Goal: Register for event/course

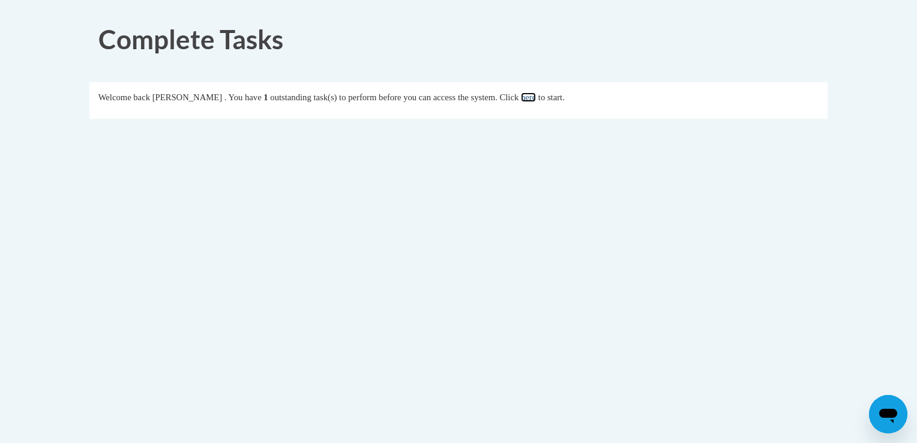
click at [536, 101] on link "here" at bounding box center [528, 97] width 15 height 10
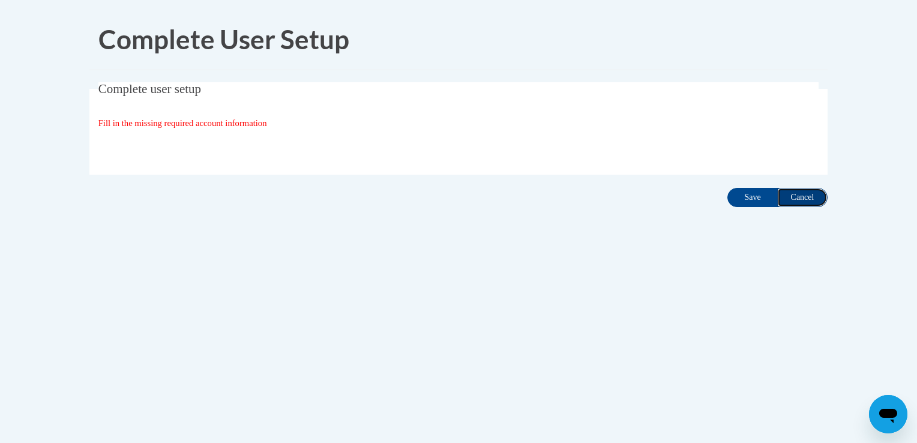
click at [809, 199] on input "Cancel" at bounding box center [802, 197] width 50 height 19
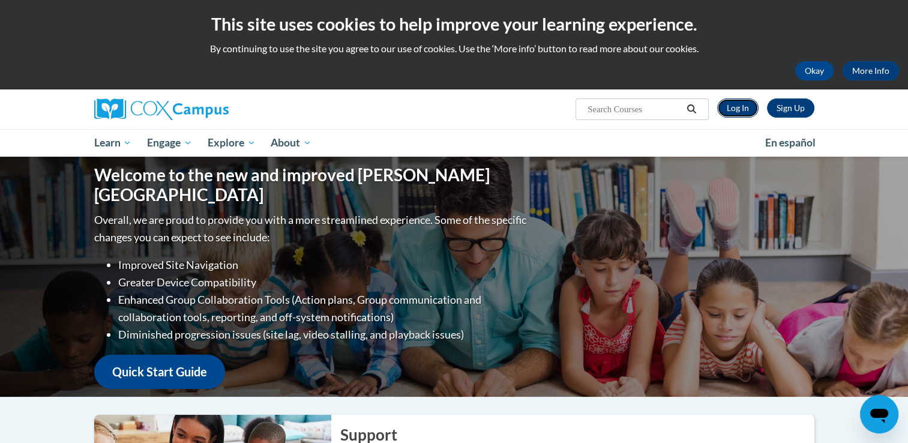
click at [734, 106] on link "Log In" at bounding box center [737, 107] width 41 height 19
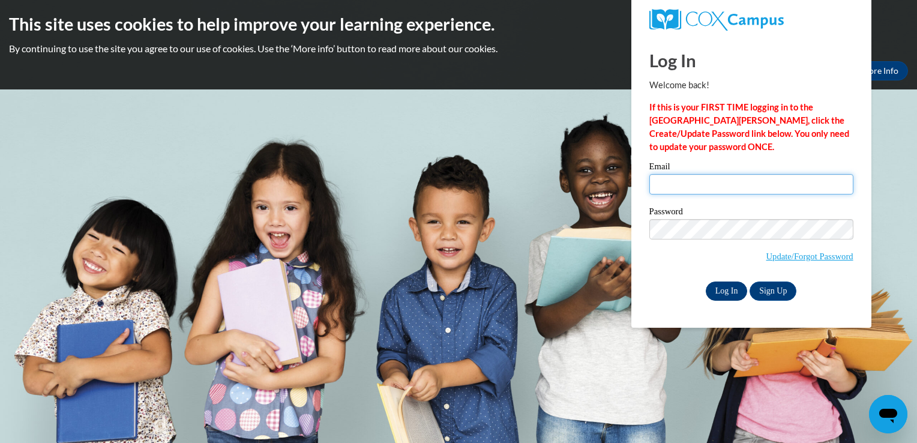
type input "mnpark3217@ung.edu"
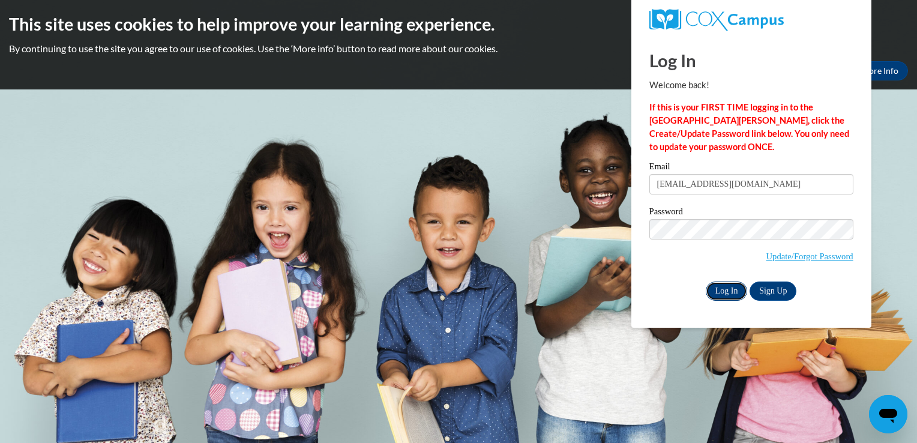
click at [716, 296] on input "Log In" at bounding box center [727, 290] width 42 height 19
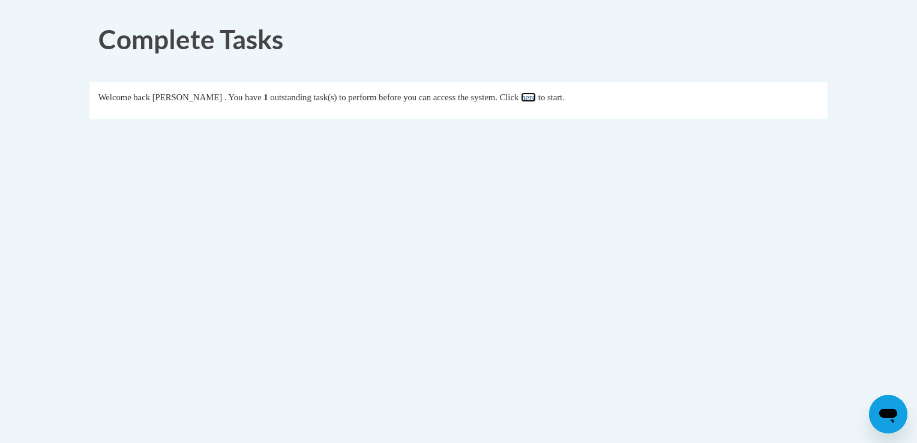
click at [536, 98] on link "here" at bounding box center [528, 97] width 15 height 10
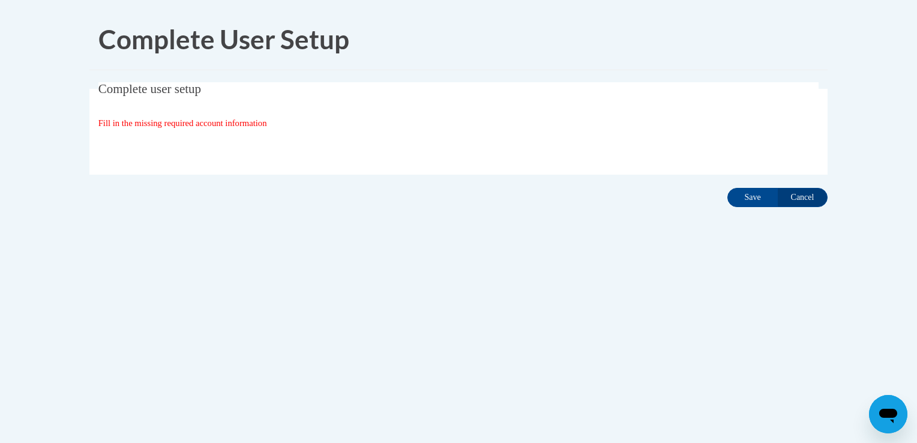
click at [228, 131] on fieldset "Complete user setup Fill in the missing required account information User Profi…" at bounding box center [458, 128] width 738 height 92
click at [182, 92] on span "Complete user setup" at bounding box center [149, 89] width 103 height 14
click at [111, 120] on span "Fill in the missing required account information" at bounding box center [182, 123] width 169 height 10
click at [402, 148] on div "Organization State and County | Estado y Condado de la organización Select Stat…" at bounding box center [458, 148] width 721 height 24
click at [749, 191] on input "Save" at bounding box center [752, 197] width 50 height 19
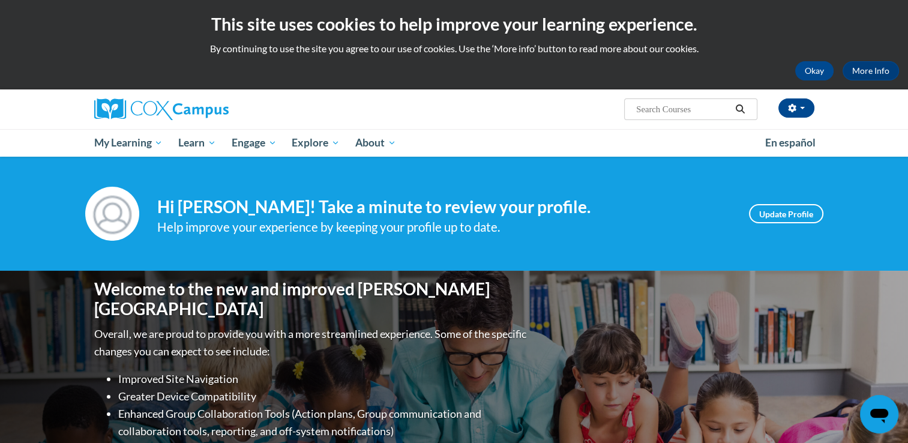
click at [672, 111] on input "Search..." at bounding box center [683, 109] width 96 height 14
click at [674, 112] on input "Search..." at bounding box center [683, 109] width 96 height 14
type input "vocabulary"
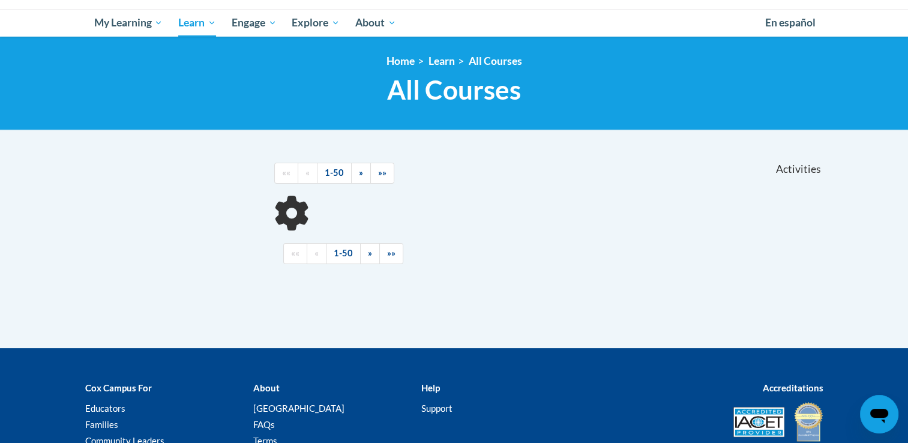
scroll to position [144, 0]
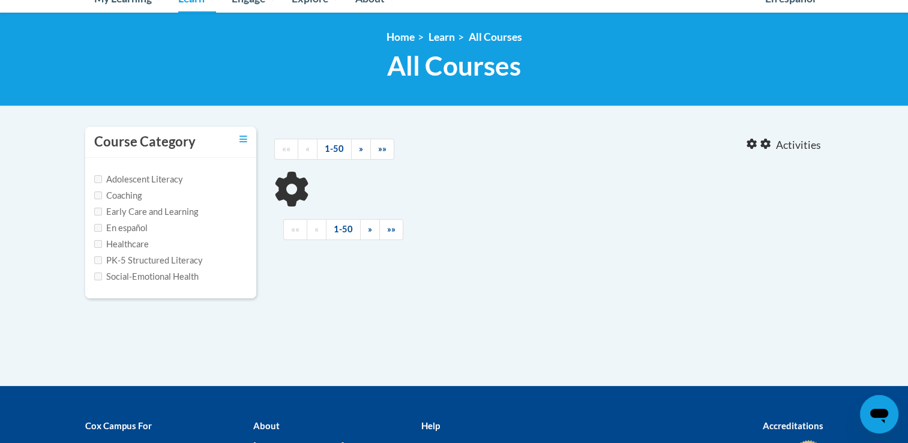
type input "vocabulary"
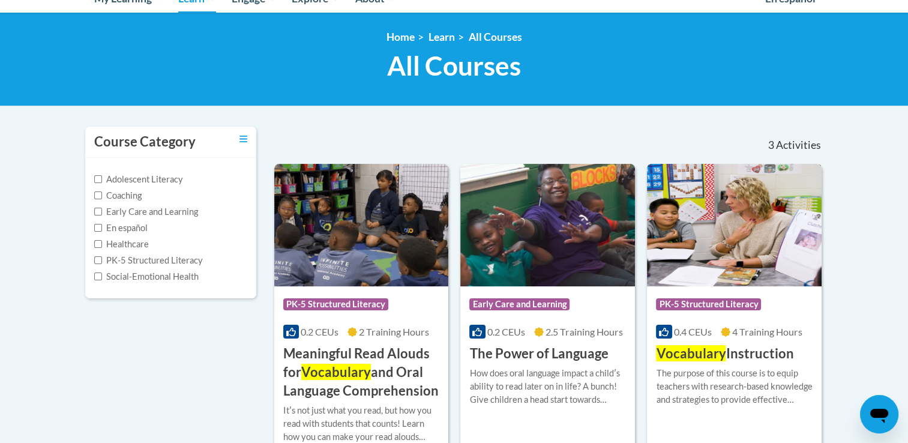
click at [725, 355] on h3 "Vocabulary Instruction" at bounding box center [724, 353] width 137 height 19
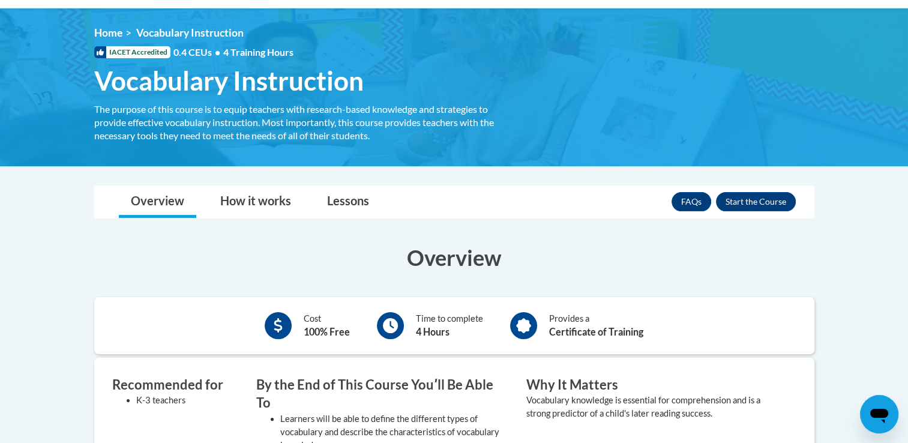
scroll to position [168, 0]
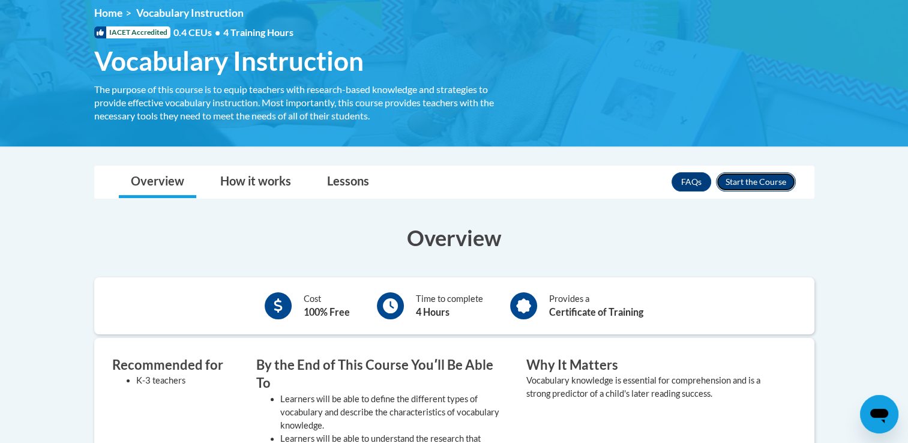
click at [761, 177] on button "Enroll" at bounding box center [756, 181] width 80 height 19
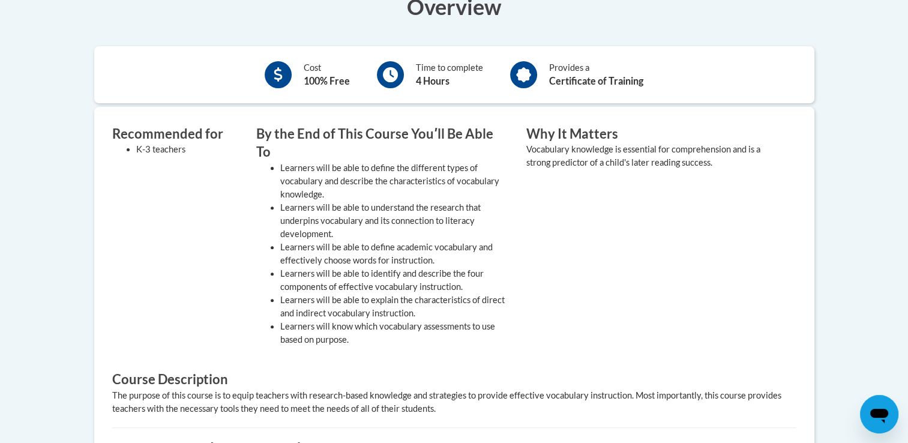
scroll to position [445, 0]
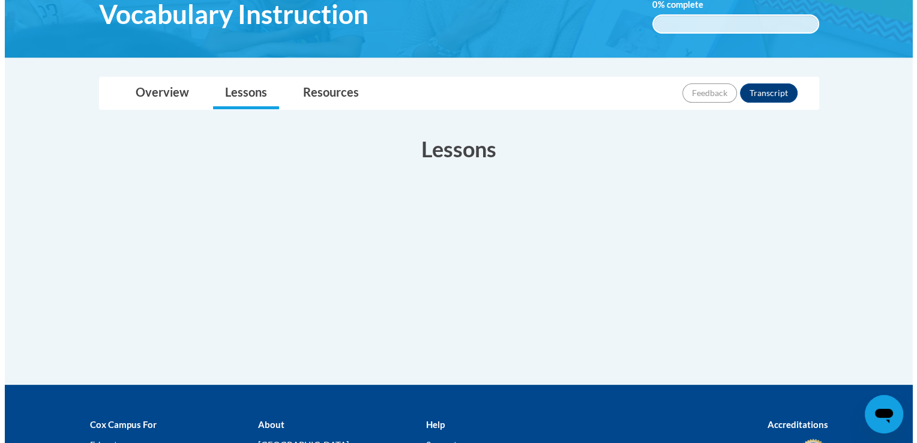
scroll to position [223, 0]
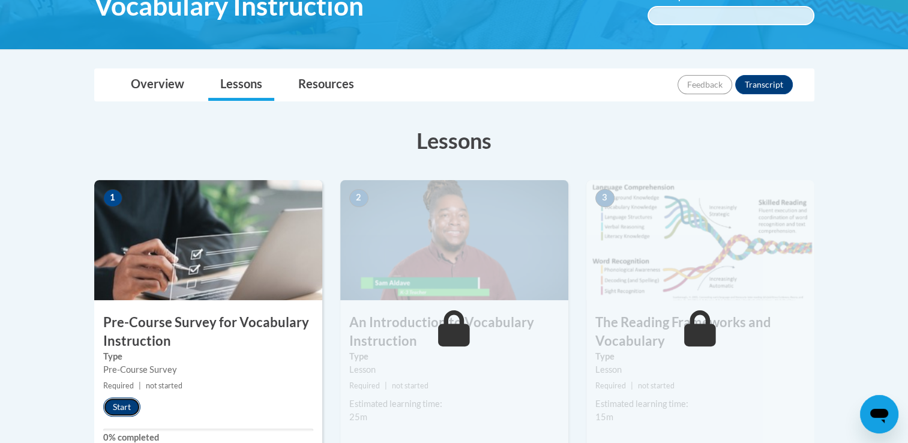
click at [110, 402] on button "Start" at bounding box center [121, 406] width 37 height 19
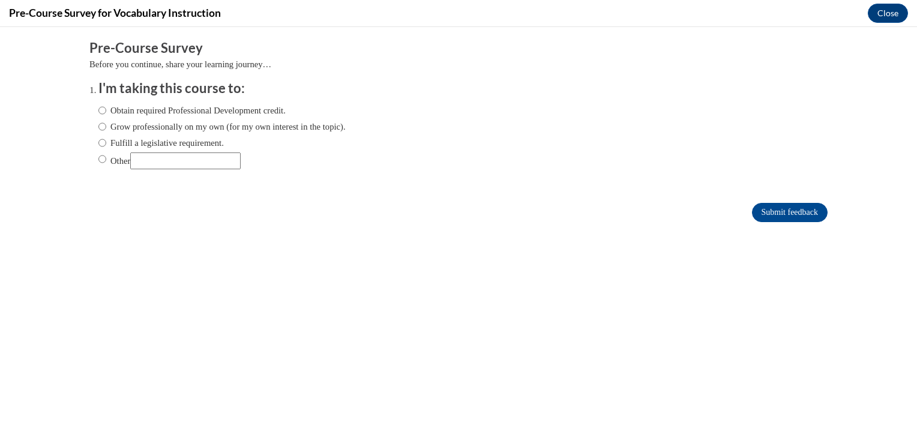
scroll to position [0, 0]
click at [230, 113] on label "Obtain required Professional Development credit." at bounding box center [191, 110] width 187 height 13
click at [106, 113] on input "Obtain required Professional Development credit." at bounding box center [102, 110] width 8 height 13
radio input "true"
click at [785, 209] on input "Submit feedback" at bounding box center [790, 212] width 76 height 19
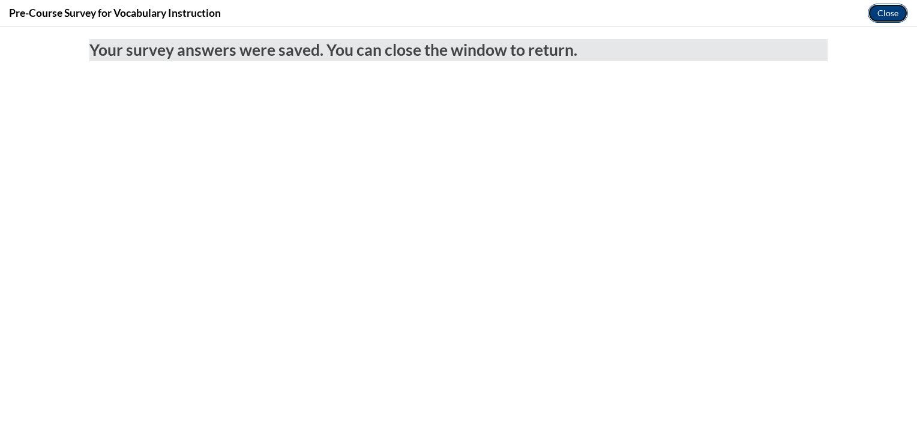
click at [881, 18] on button "Close" at bounding box center [887, 13] width 40 height 19
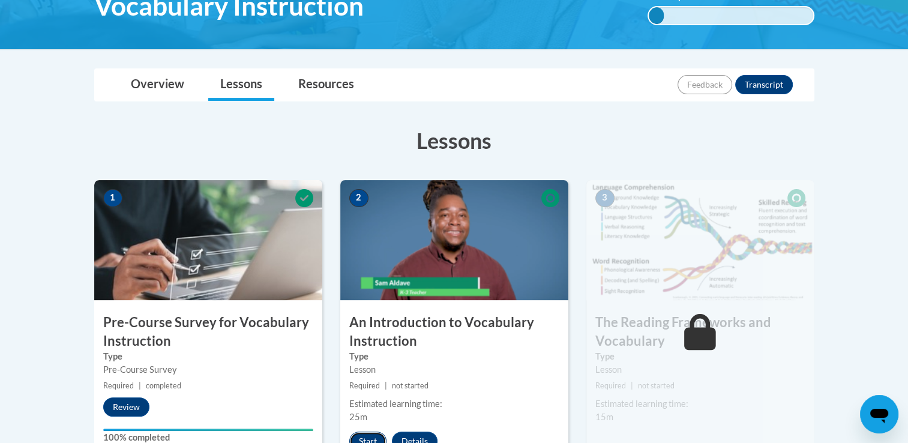
click at [362, 434] on button "Start" at bounding box center [367, 440] width 37 height 19
